Goal: Transaction & Acquisition: Book appointment/travel/reservation

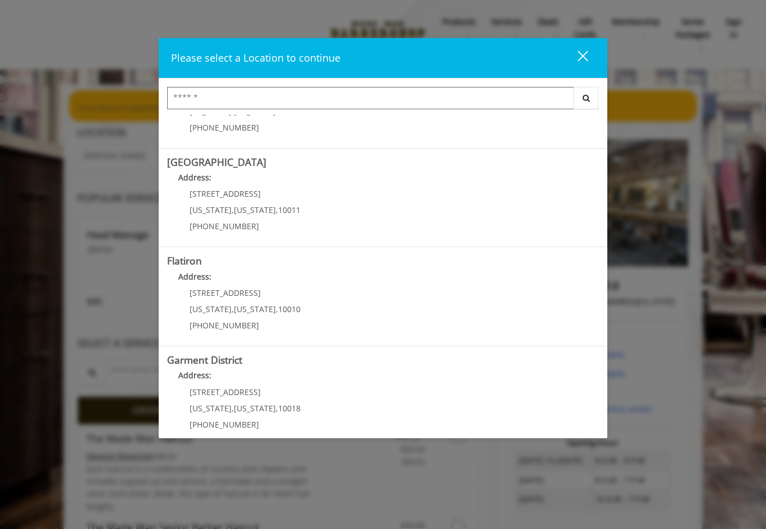
scroll to position [164, 0]
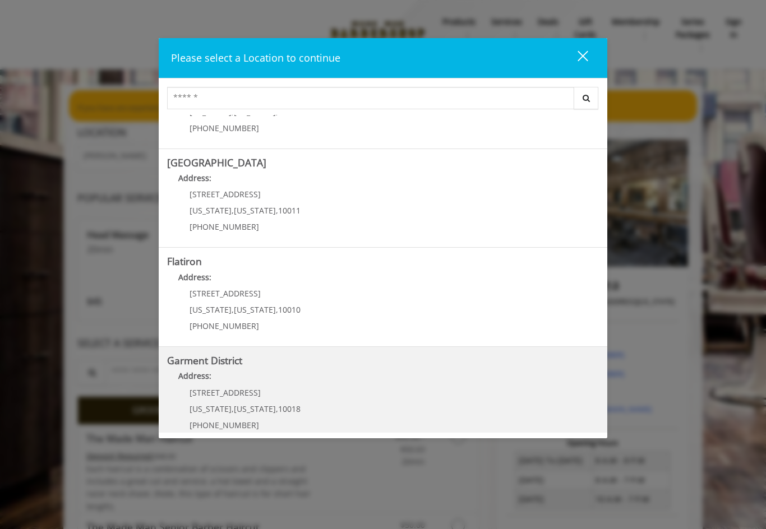
click at [210, 404] on span "[US_STATE]" at bounding box center [211, 409] width 42 height 11
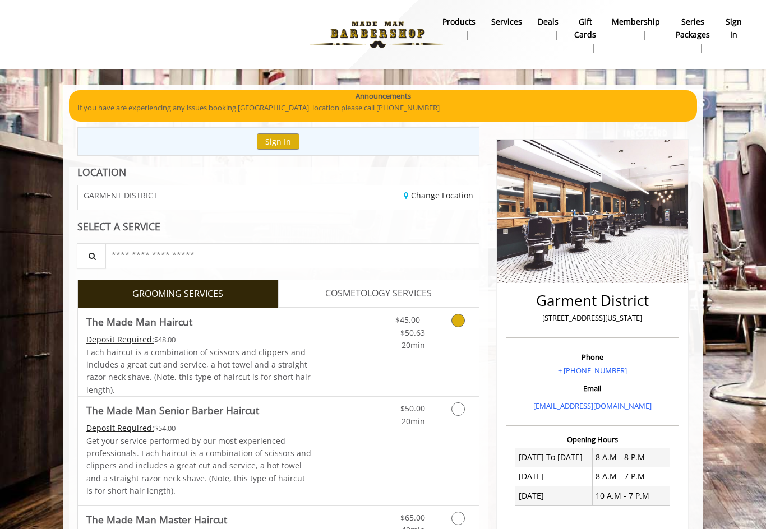
click at [457, 325] on icon "Grooming services" at bounding box center [457, 320] width 13 height 13
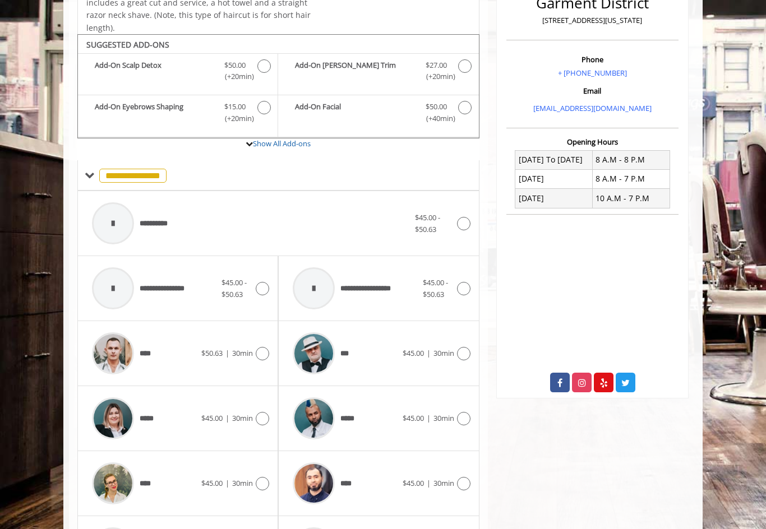
scroll to position [329, 0]
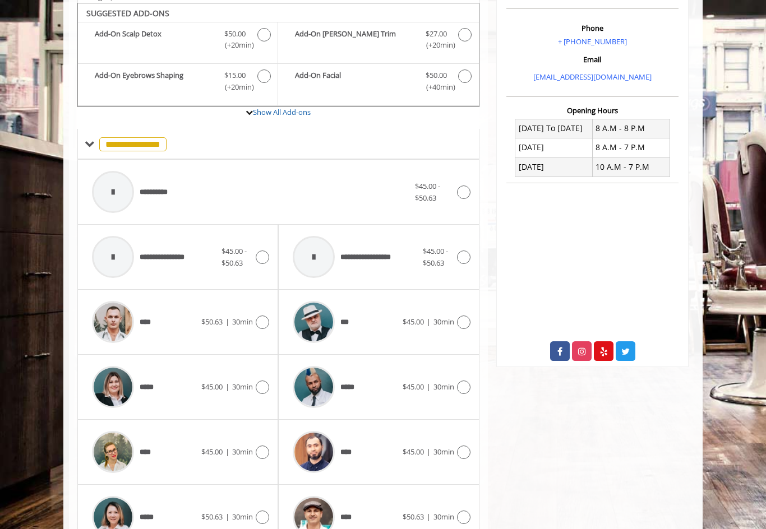
click at [158, 384] on div "*****" at bounding box center [143, 387] width 115 height 53
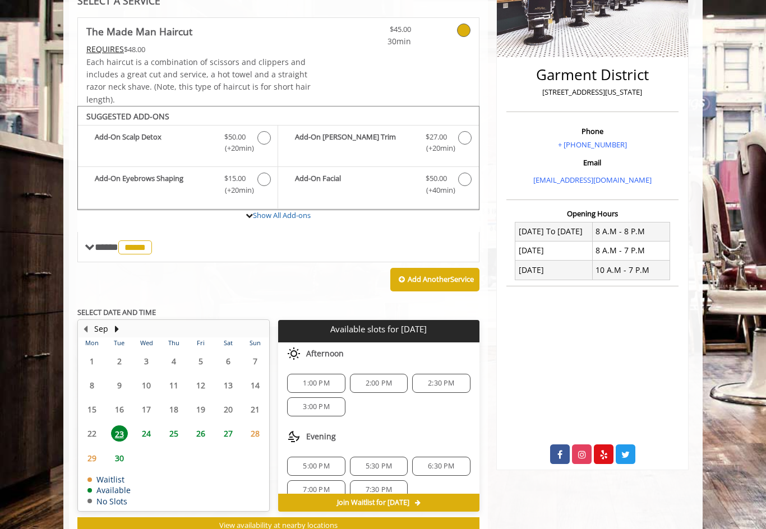
scroll to position [257, 0]
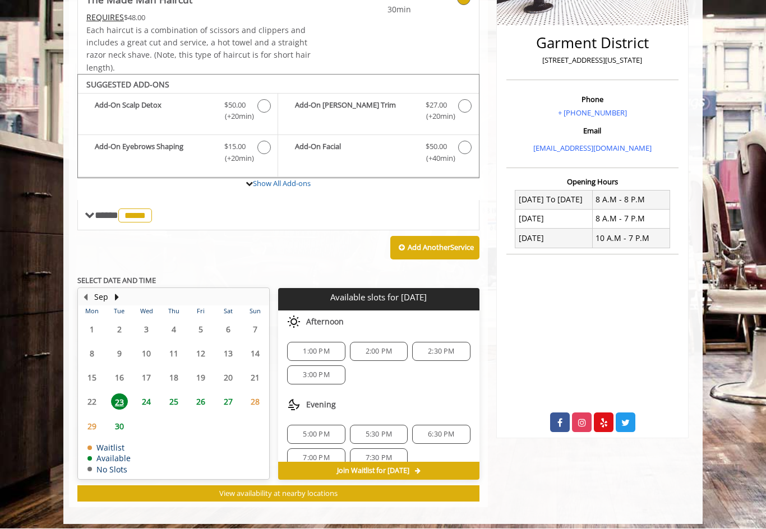
click at [145, 396] on span "24" at bounding box center [146, 402] width 17 height 16
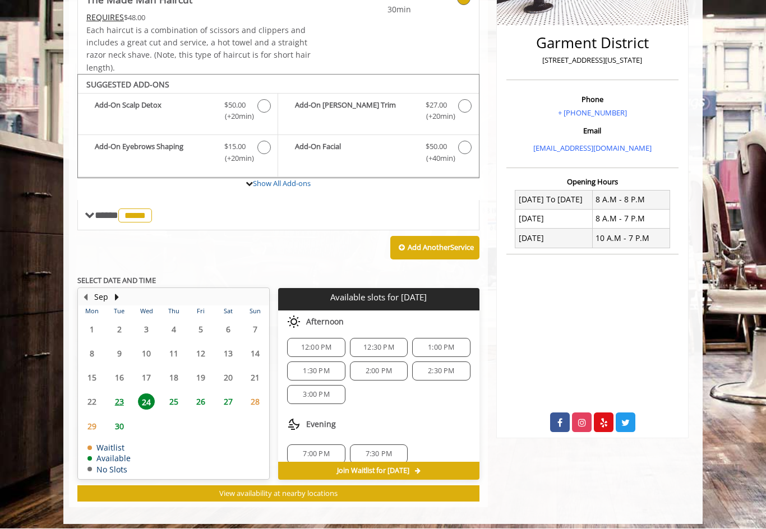
scroll to position [90, 0]
click at [123, 399] on span "23" at bounding box center [119, 402] width 17 height 16
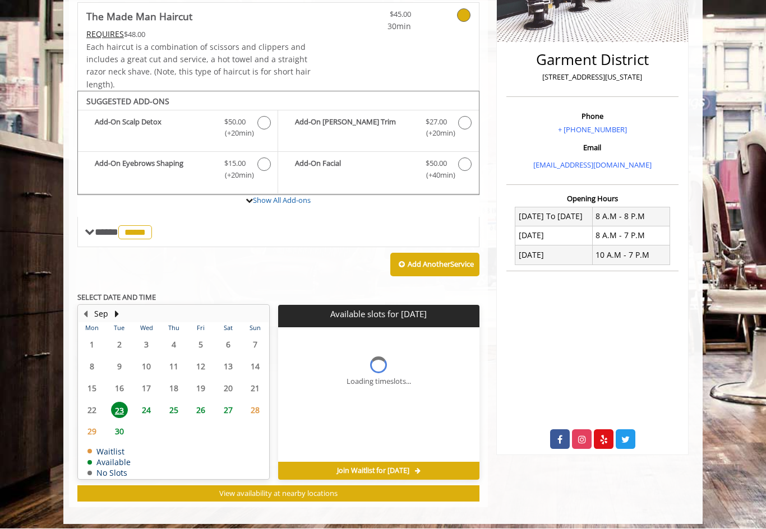
scroll to position [241, 0]
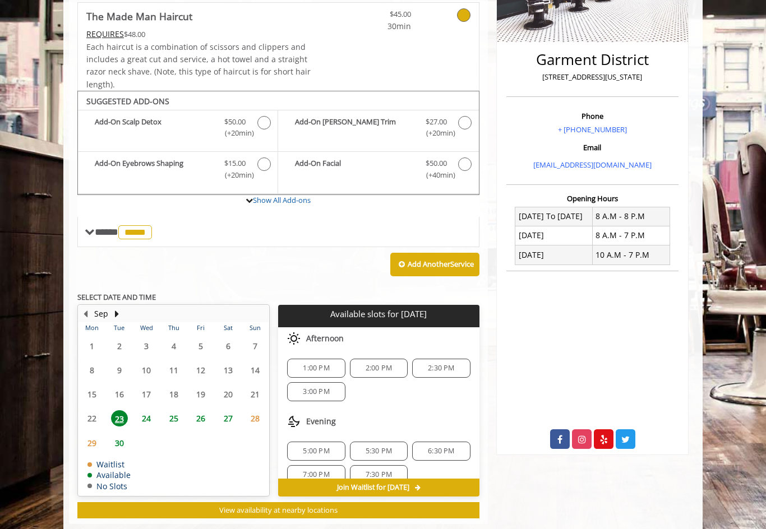
click at [146, 414] on span "24" at bounding box center [146, 418] width 17 height 16
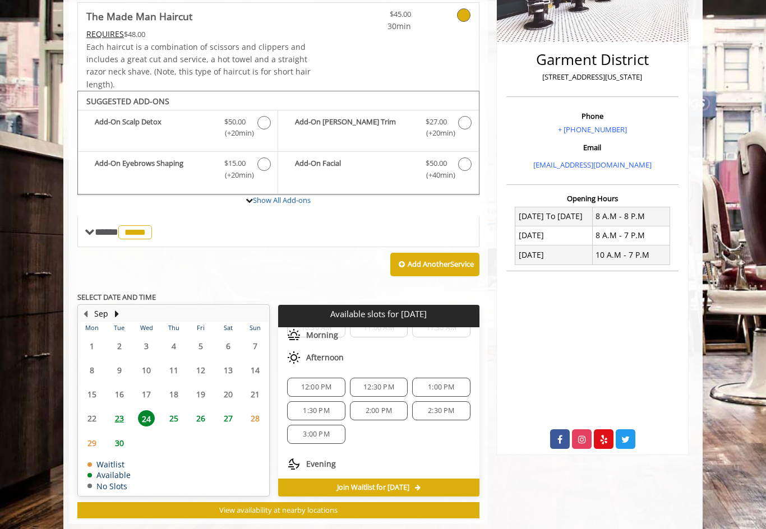
scroll to position [63, 0]
click at [313, 433] on span "3:00 PM" at bounding box center [316, 435] width 26 height 9
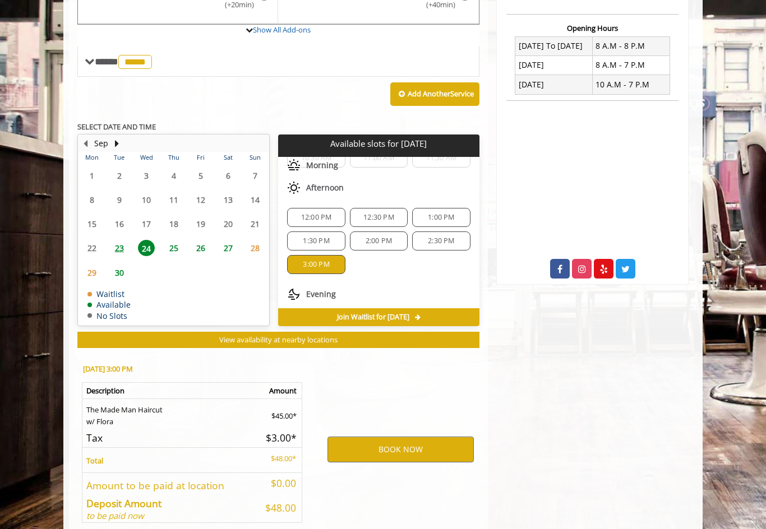
scroll to position [457, 0]
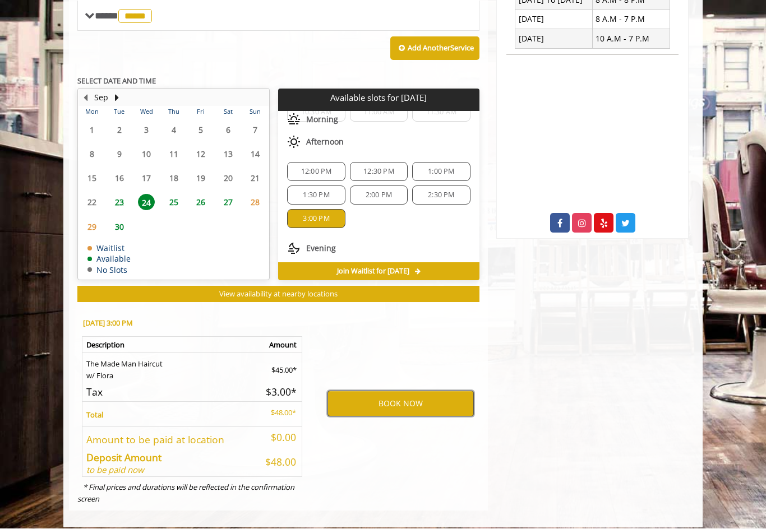
click at [437, 396] on button "BOOK NOW" at bounding box center [400, 404] width 146 height 26
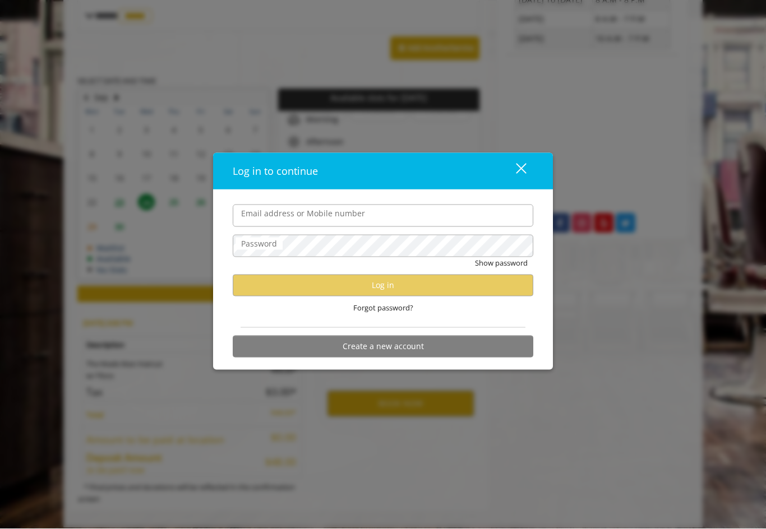
click at [489, 215] on input "Email address or Mobile number" at bounding box center [383, 216] width 301 height 22
click at [502, 420] on div "Log in to continue close Email address or Mobile number Password Show password …" at bounding box center [383, 264] width 766 height 529
click at [259, 221] on input "Email address or Mobile number" at bounding box center [383, 216] width 301 height 22
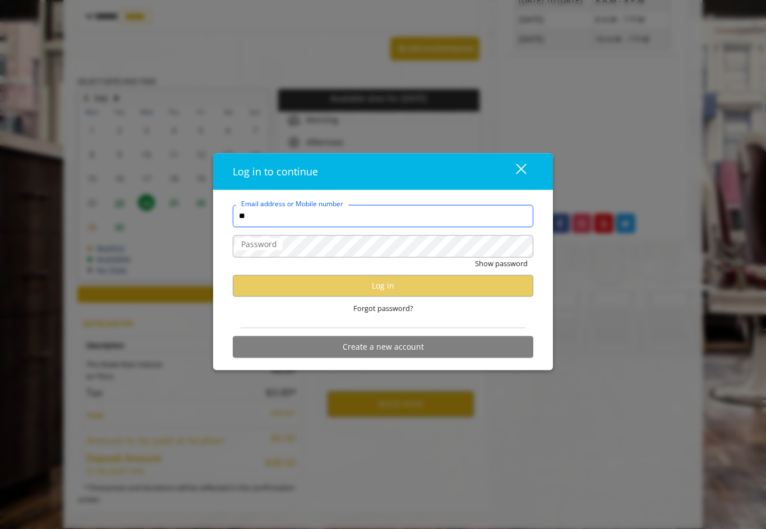
type input "*"
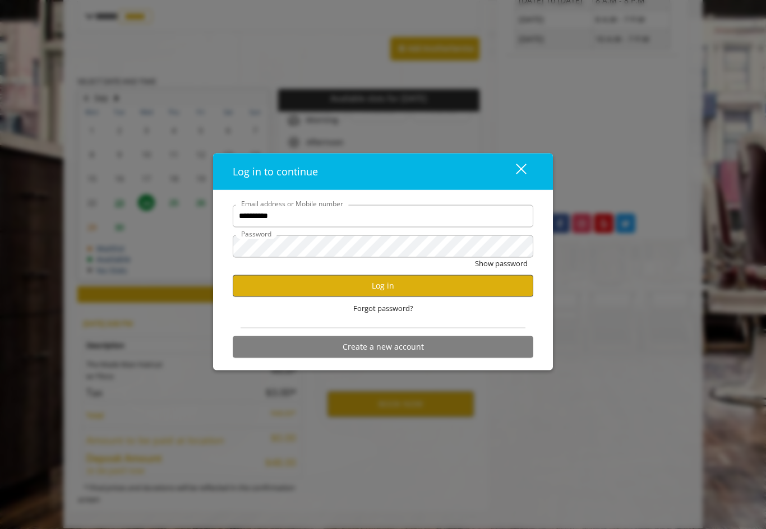
click at [487, 283] on button "Log in" at bounding box center [383, 286] width 301 height 22
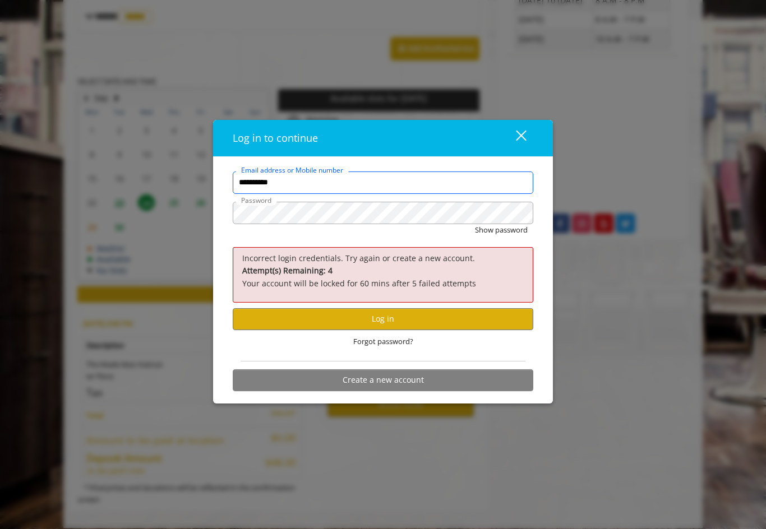
click at [298, 183] on input "**********" at bounding box center [383, 183] width 301 height 22
click at [386, 321] on button "Log in" at bounding box center [383, 319] width 301 height 22
click at [395, 186] on input "**********" at bounding box center [383, 183] width 301 height 22
type input "*"
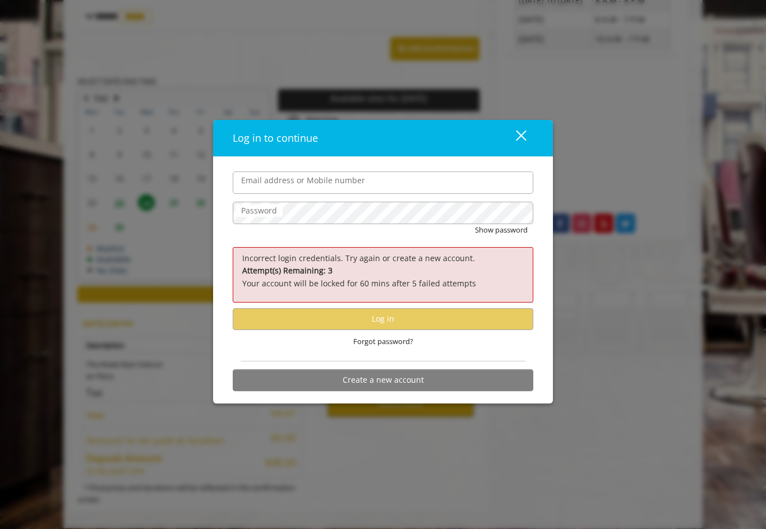
click at [257, 183] on label "Email address or Mobile number" at bounding box center [303, 180] width 135 height 12
click at [257, 183] on input "Email address or Mobile number" at bounding box center [383, 183] width 301 height 22
type input "**********"
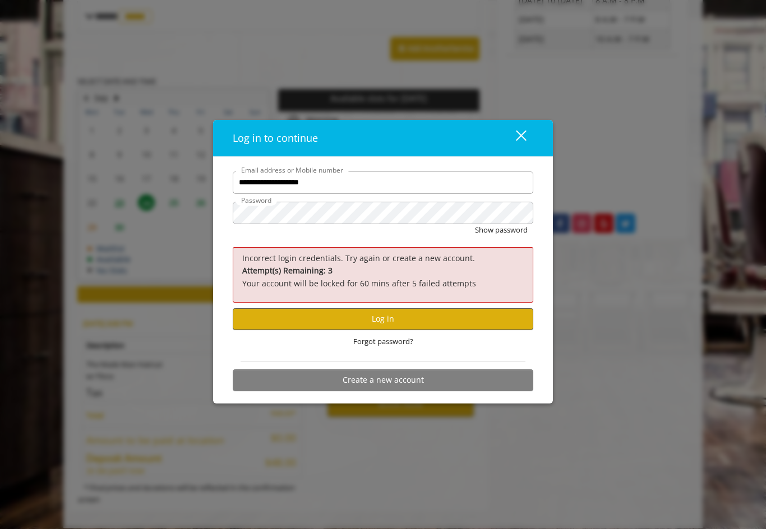
click at [495, 317] on button "Log in" at bounding box center [383, 319] width 301 height 22
click at [343, 193] on input "**********" at bounding box center [383, 183] width 301 height 22
click at [373, 344] on span "Forgot password?" at bounding box center [383, 342] width 60 height 12
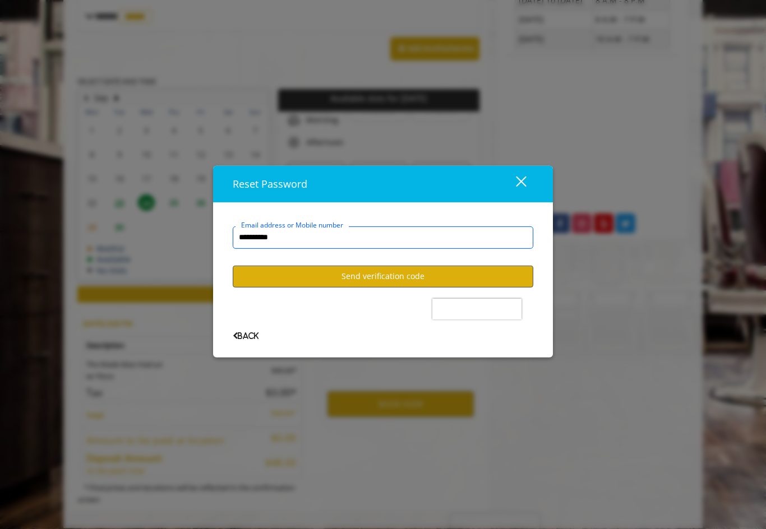
type input "**********"
click at [378, 278] on button "Send verification code" at bounding box center [383, 277] width 301 height 22
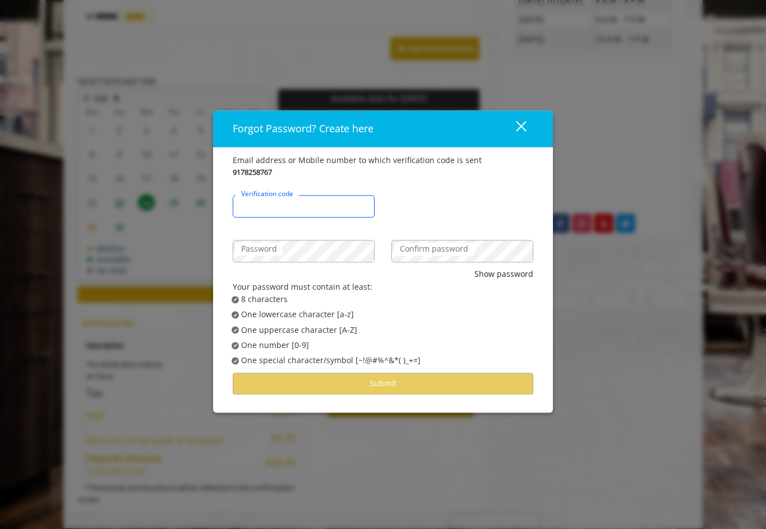
click at [324, 205] on input "Verification code" at bounding box center [304, 207] width 142 height 22
type input "******"
click at [261, 251] on label "Password" at bounding box center [259, 249] width 47 height 12
click at [460, 252] on label "Confirm password" at bounding box center [434, 249] width 80 height 12
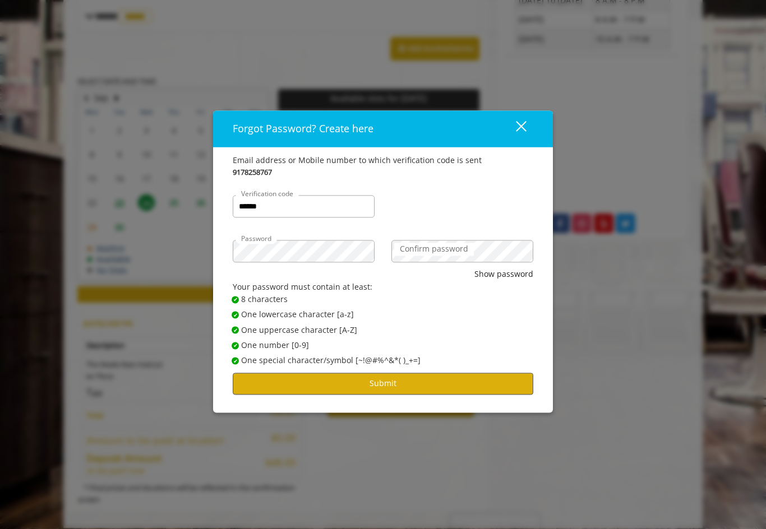
click at [487, 381] on button "Submit" at bounding box center [383, 384] width 301 height 22
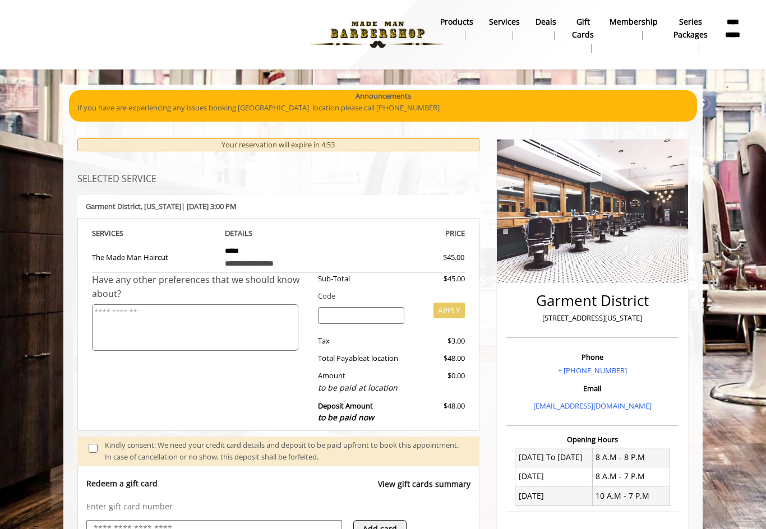
scroll to position [92, 0]
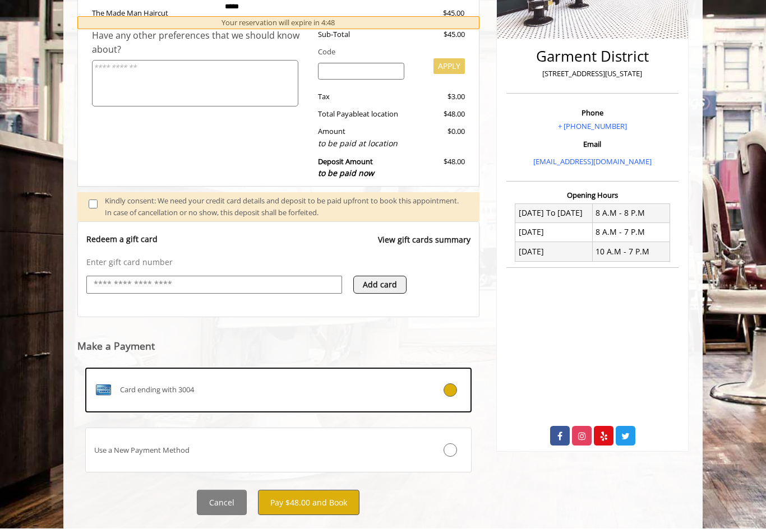
click at [304, 503] on button "Pay $48.00 and Book" at bounding box center [308, 503] width 101 height 25
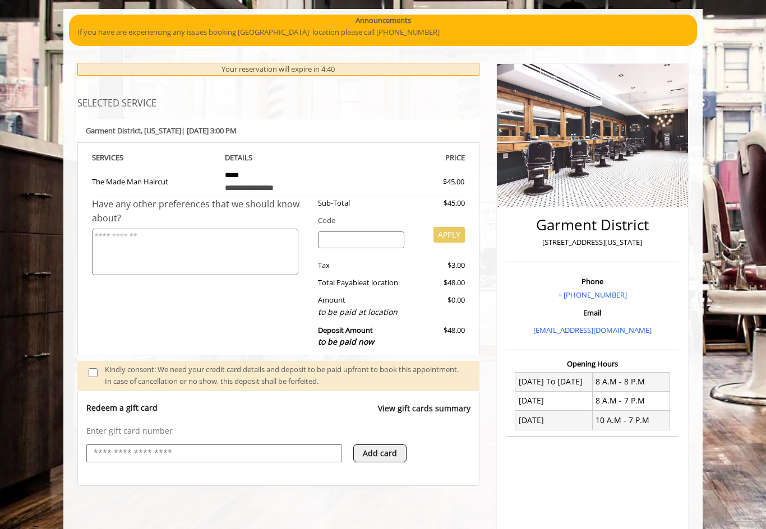
scroll to position [0, 0]
